Goal: Book appointment/travel/reservation

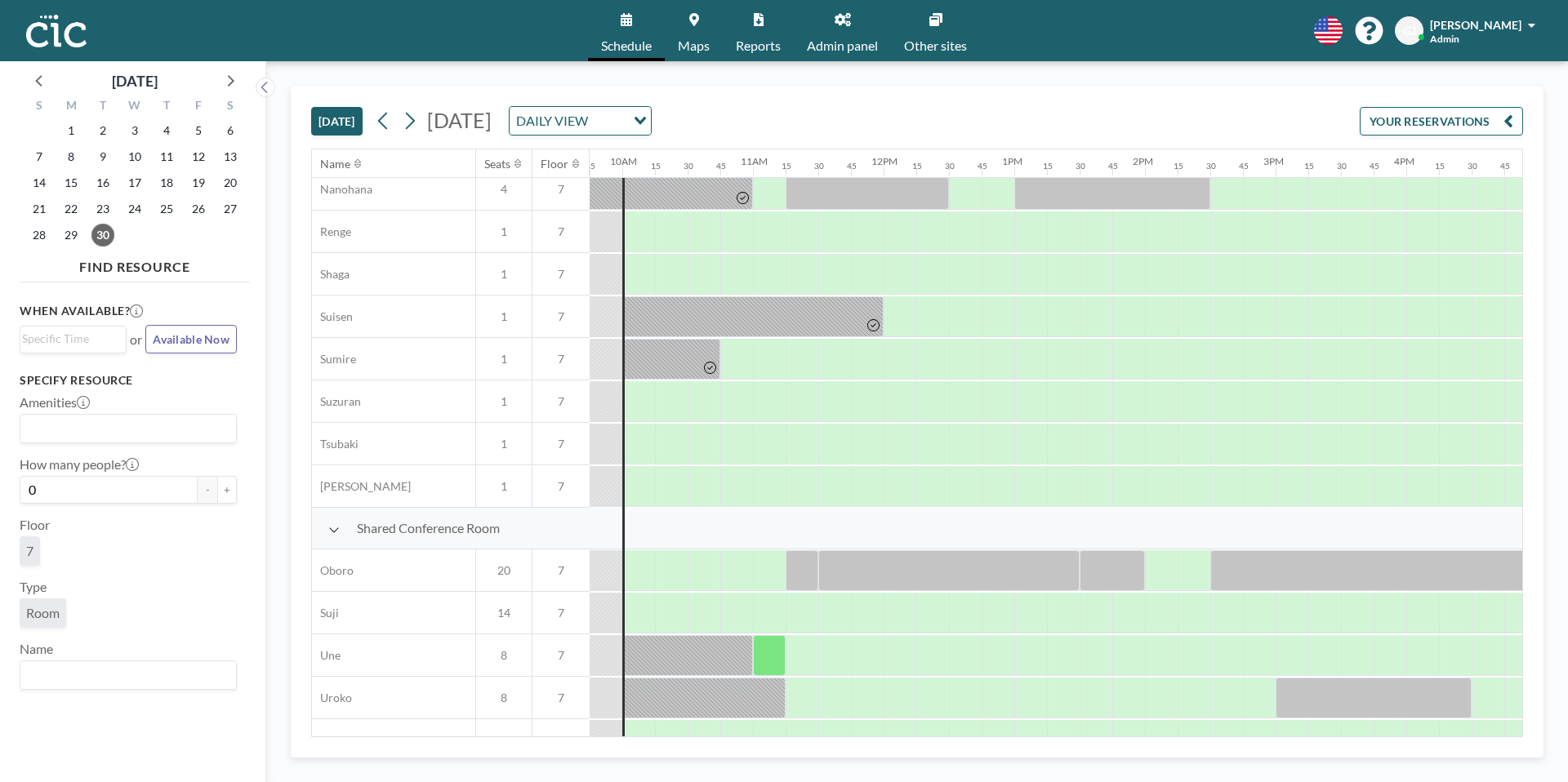
scroll to position [976, 1274]
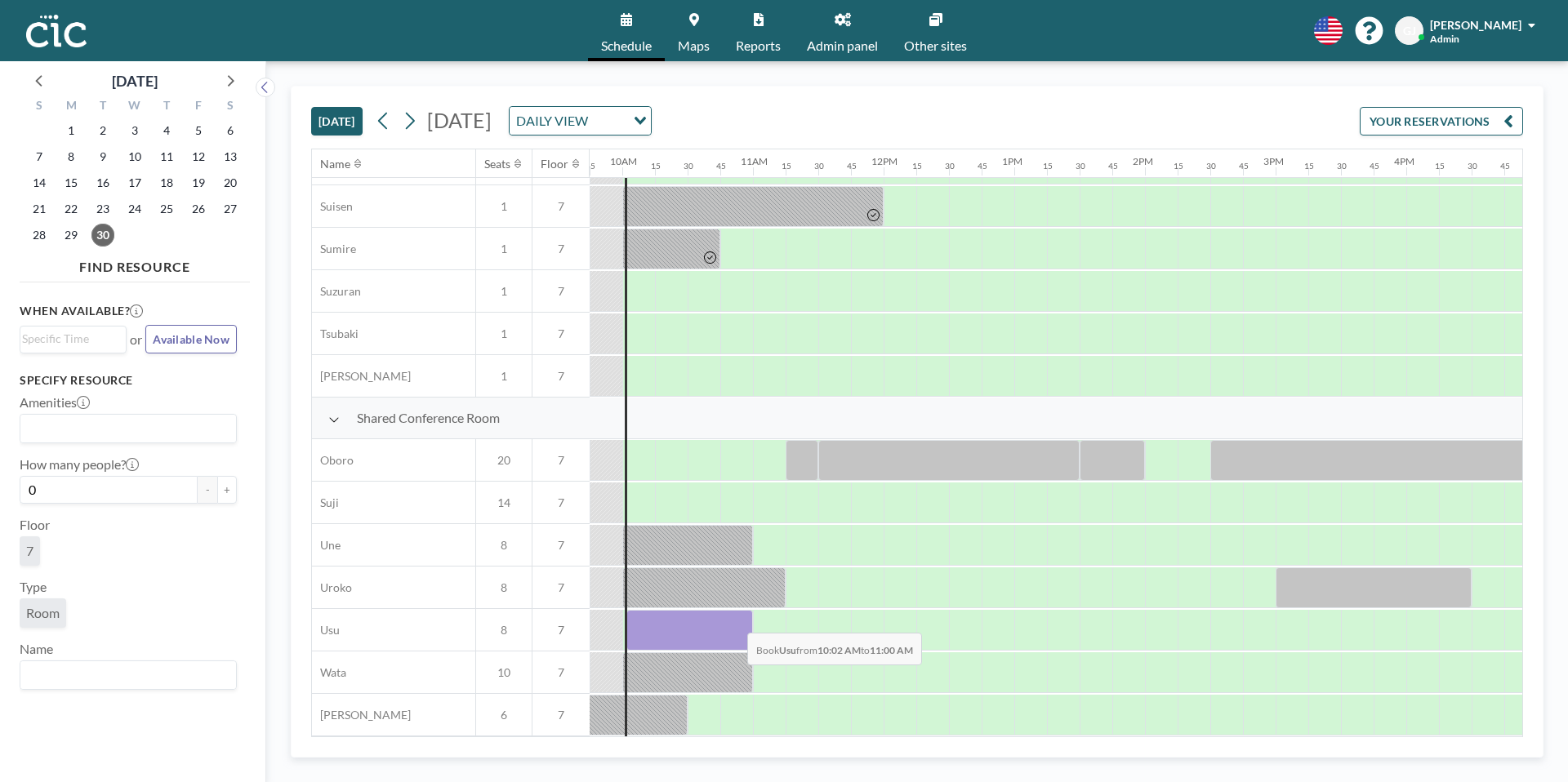
drag, startPoint x: 641, startPoint y: 621, endPoint x: 734, endPoint y: 620, distance: 93.0
click at [734, 620] on div at bounding box center [690, 631] width 127 height 41
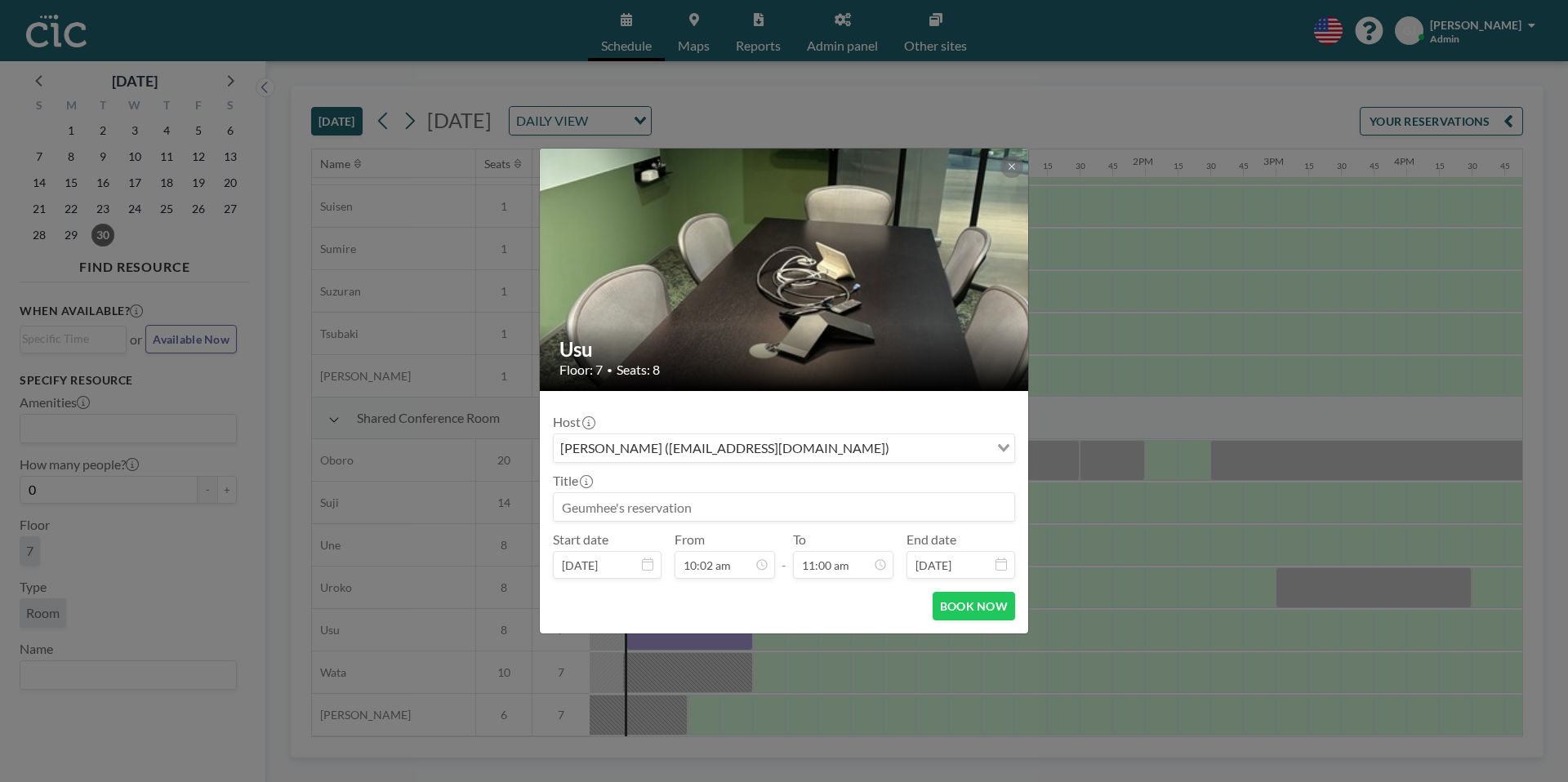
click at [643, 507] on input at bounding box center [784, 507] width 461 height 27
type input "Genさん"
click at [993, 612] on button "BOOK NOW" at bounding box center [974, 606] width 82 height 28
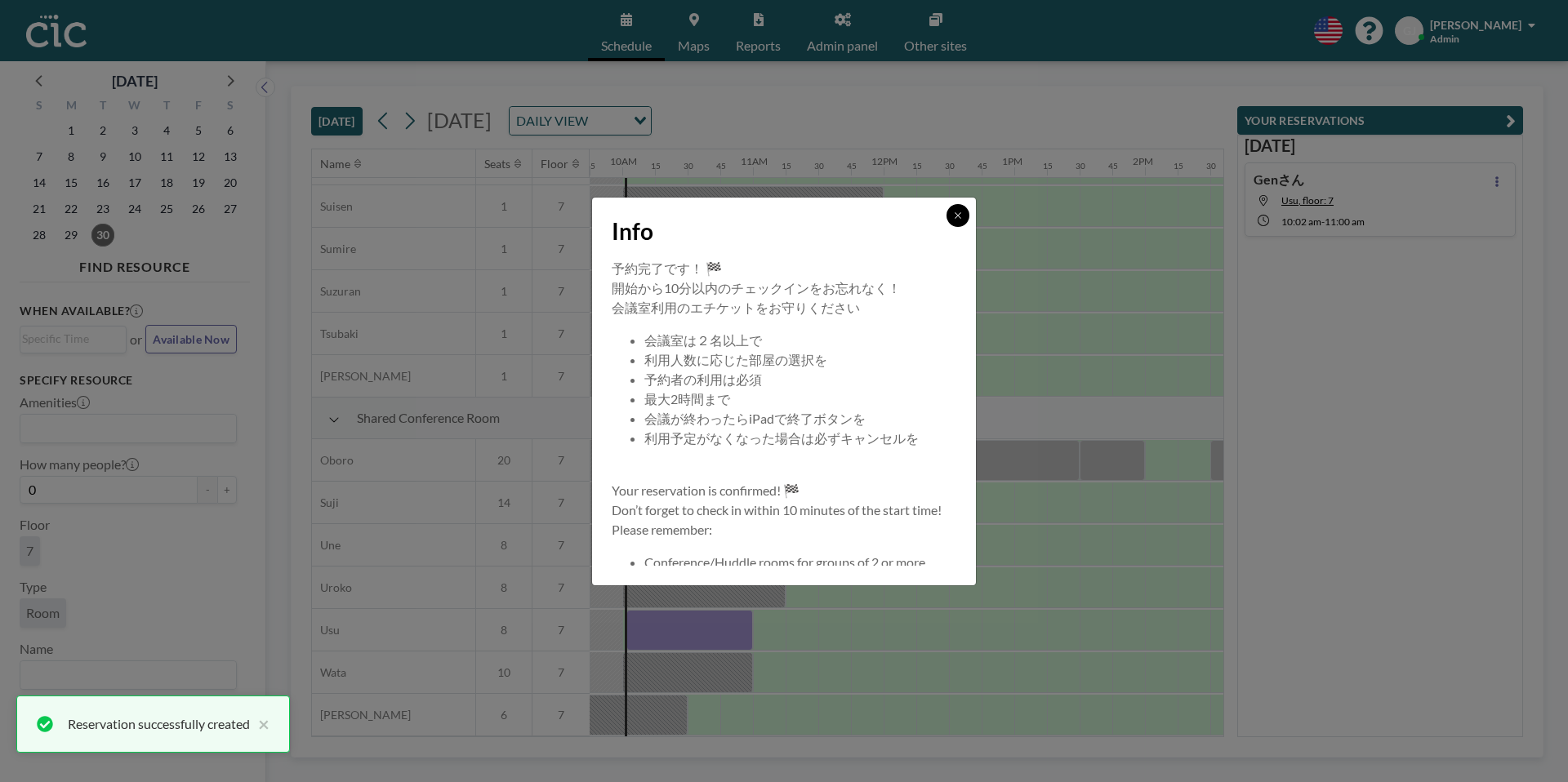
click at [964, 221] on button at bounding box center [958, 215] width 23 height 23
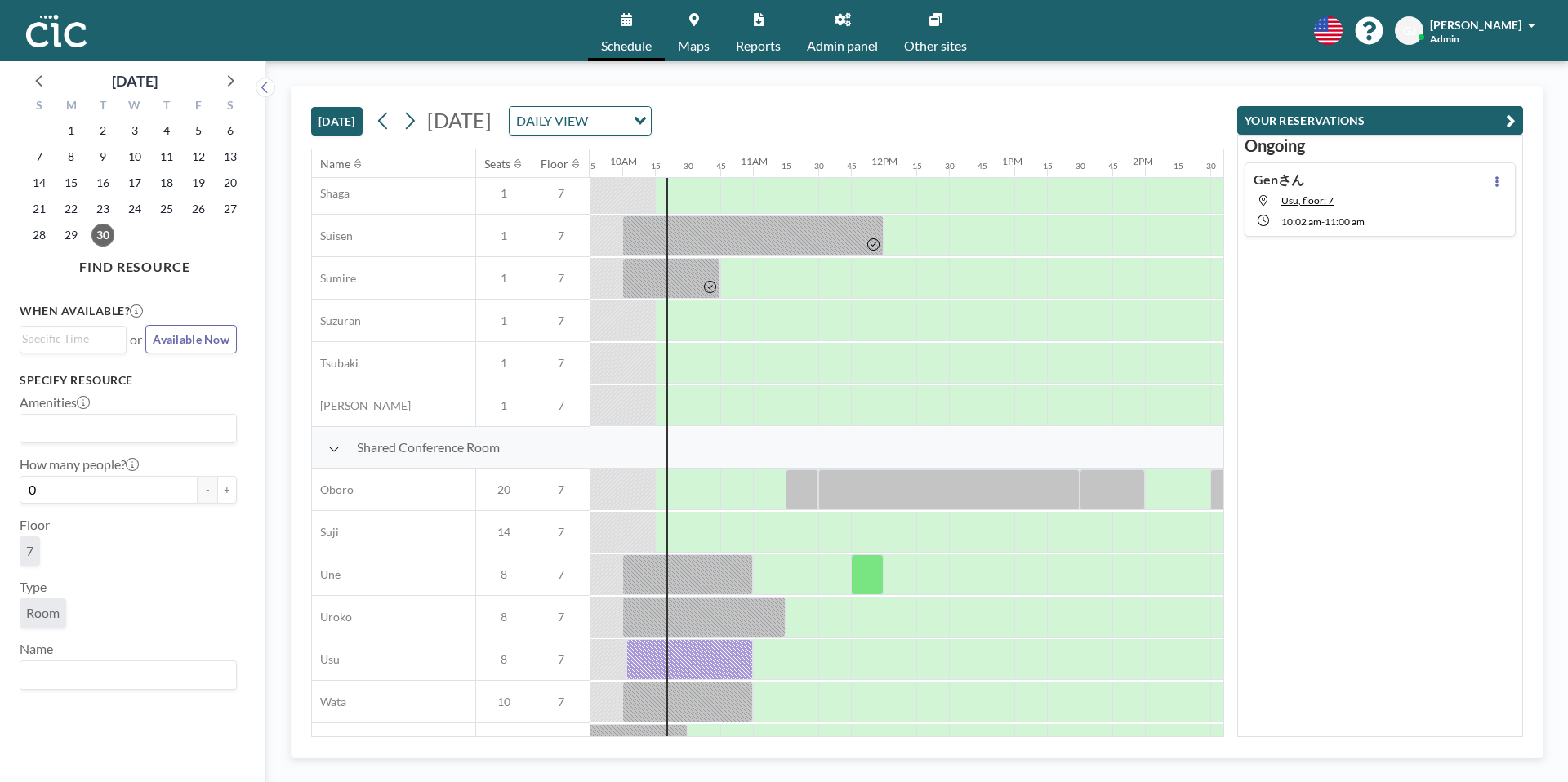
scroll to position [976, 1274]
